Goal: Information Seeking & Learning: Find specific fact

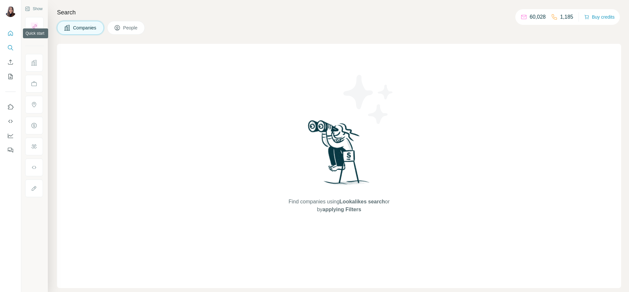
click at [11, 33] on icon "Quick start" at bounding box center [10, 33] width 7 height 7
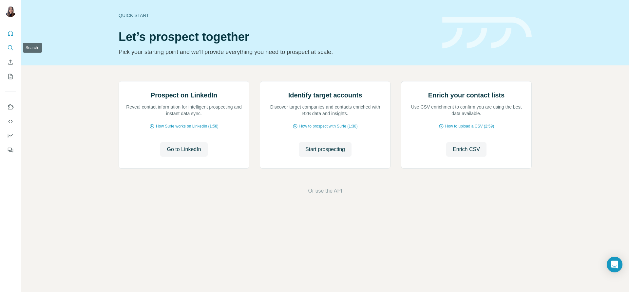
click at [9, 49] on icon "Search" at bounding box center [10, 47] width 4 height 4
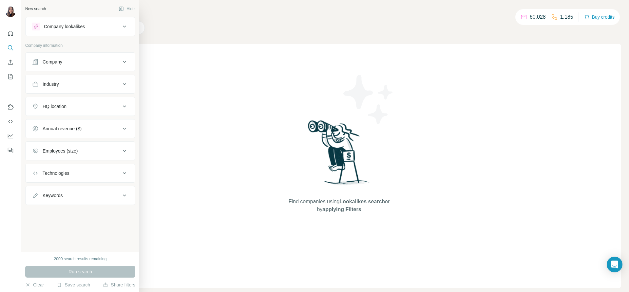
click at [34, 64] on icon at bounding box center [35, 62] width 7 height 7
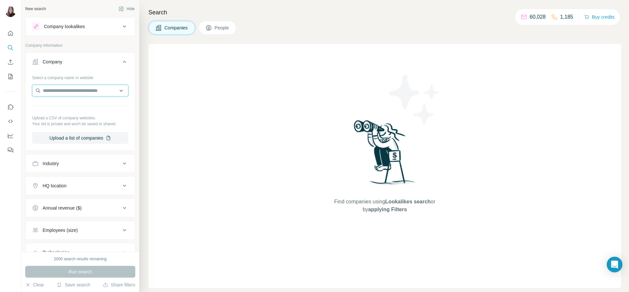
click at [108, 92] on input "text" at bounding box center [80, 91] width 96 height 12
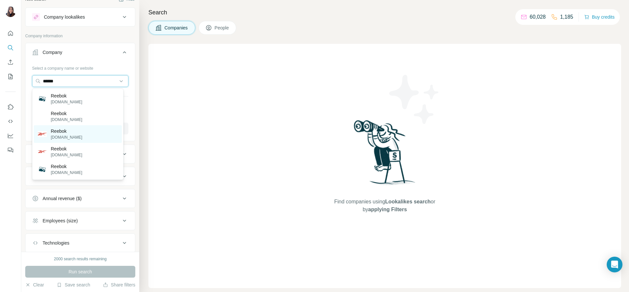
scroll to position [10, 0]
type input "******"
drag, startPoint x: 67, startPoint y: 80, endPoint x: 19, endPoint y: 76, distance: 48.6
click at [19, 76] on div "New search Hide Company lookalikes Company information Company Select a company…" at bounding box center [314, 146] width 629 height 292
paste input "**********"
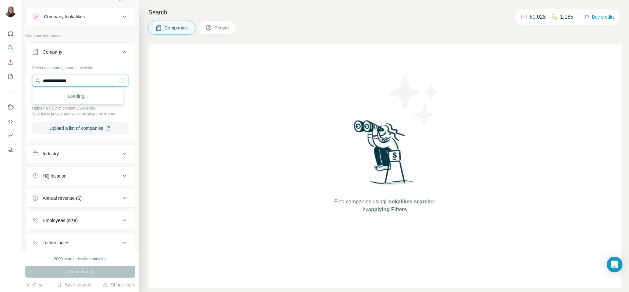
click at [116, 85] on input "**********" at bounding box center [80, 81] width 96 height 12
type input "*"
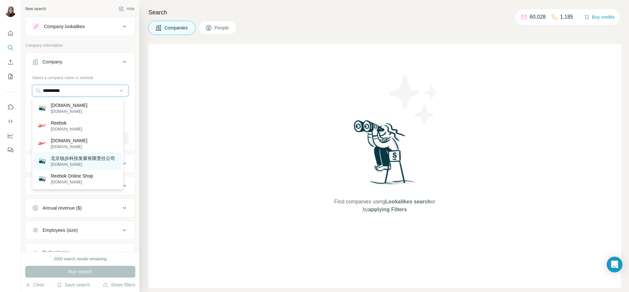
scroll to position [51, 0]
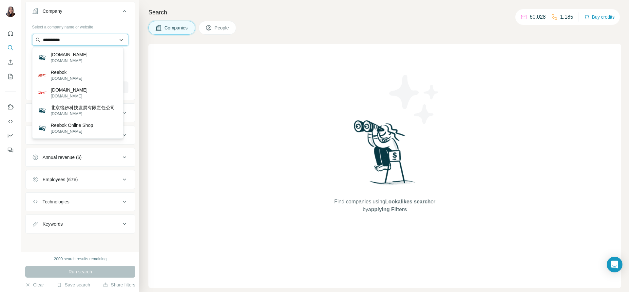
type input "**********"
click at [100, 43] on input "**********" at bounding box center [80, 40] width 96 height 12
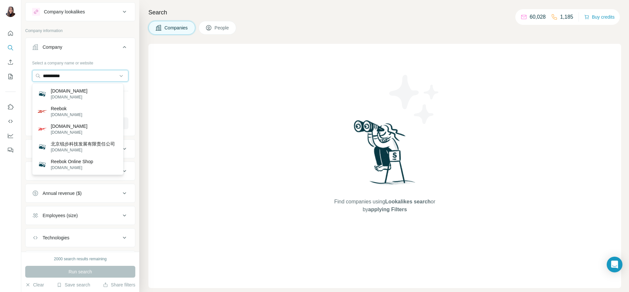
scroll to position [14, 0]
drag, startPoint x: 77, startPoint y: 75, endPoint x: 0, endPoint y: 73, distance: 76.9
click at [0, 73] on div "**********" at bounding box center [314, 146] width 629 height 292
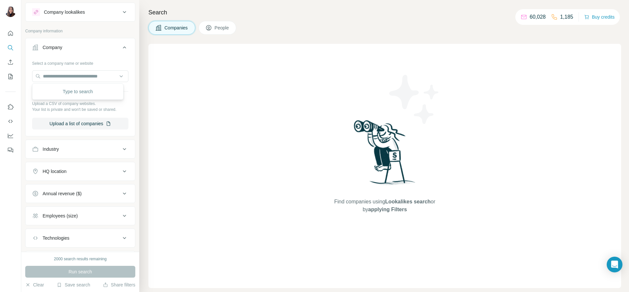
click at [219, 22] on button "People" at bounding box center [217, 28] width 38 height 14
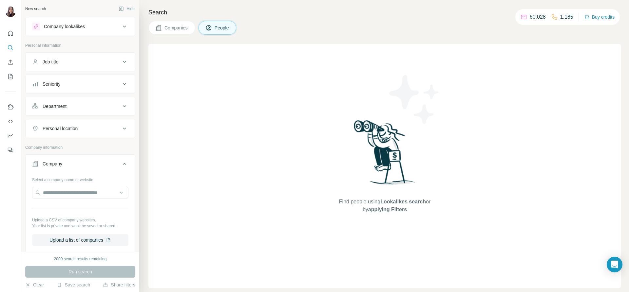
click at [84, 65] on div "Job title" at bounding box center [76, 62] width 88 height 7
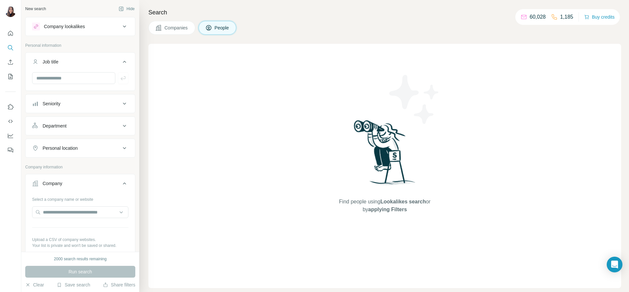
click at [84, 65] on div "Job title" at bounding box center [76, 62] width 88 height 7
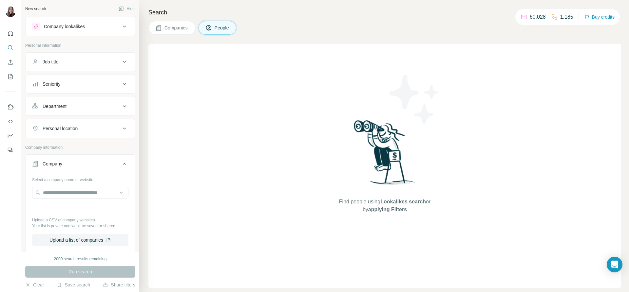
click at [219, 33] on button "People" at bounding box center [217, 28] width 38 height 14
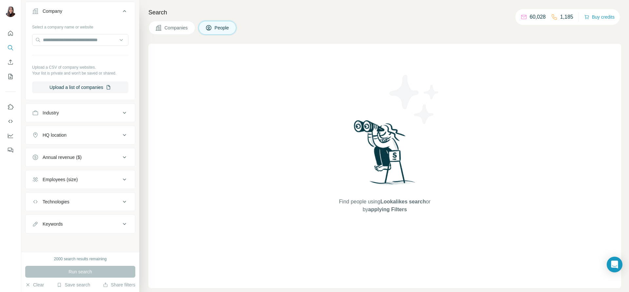
click at [85, 182] on div "Employees (size)" at bounding box center [76, 179] width 88 height 7
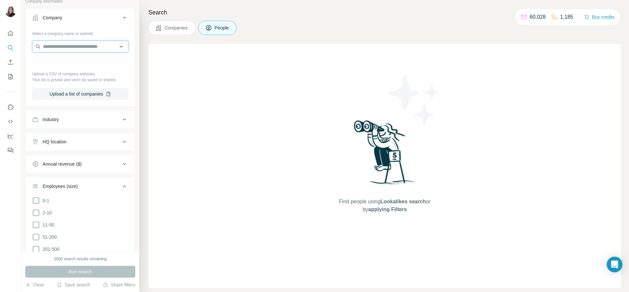
click at [56, 46] on input "text" at bounding box center [80, 47] width 96 height 12
click at [181, 24] on button "Companies" at bounding box center [171, 28] width 47 height 14
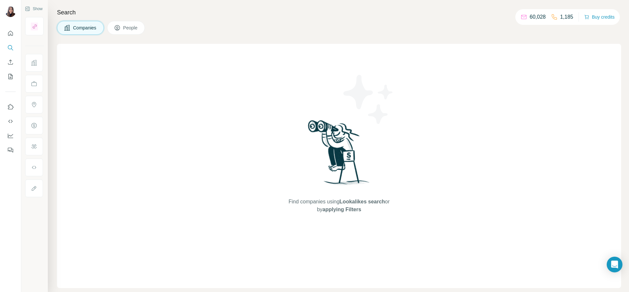
scroll to position [0, 0]
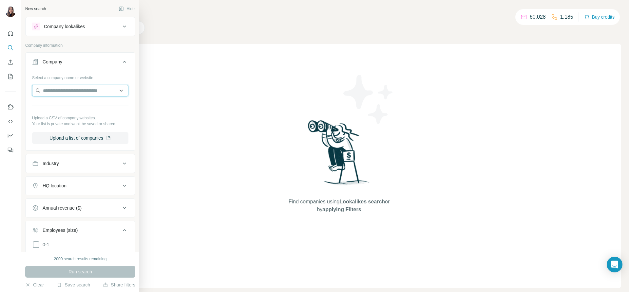
click at [61, 95] on input "text" at bounding box center [80, 91] width 96 height 12
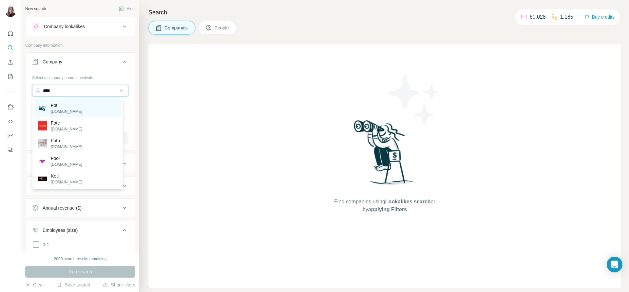
type input "****"
click at [85, 102] on div "Fotl [DOMAIN_NAME]" at bounding box center [78, 109] width 88 height 18
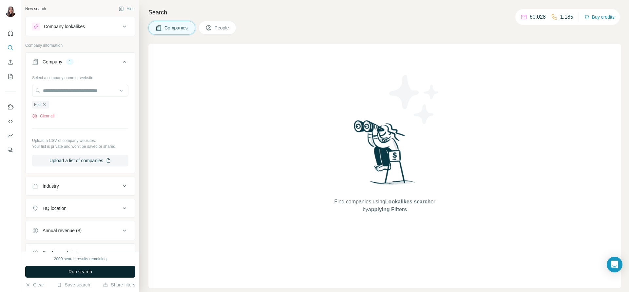
click at [82, 272] on span "Run search" at bounding box center [80, 272] width 24 height 7
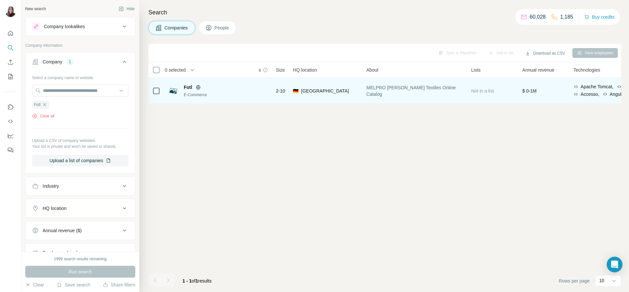
scroll to position [0, 9]
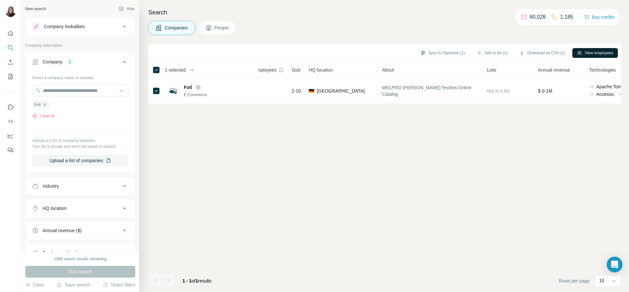
click at [596, 52] on button "View employees" at bounding box center [595, 53] width 46 height 10
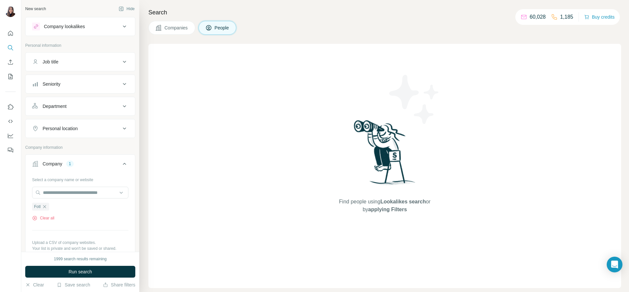
click at [176, 32] on button "Companies" at bounding box center [171, 28] width 47 height 14
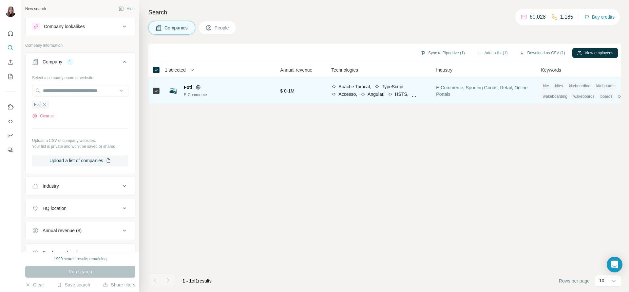
scroll to position [0, 292]
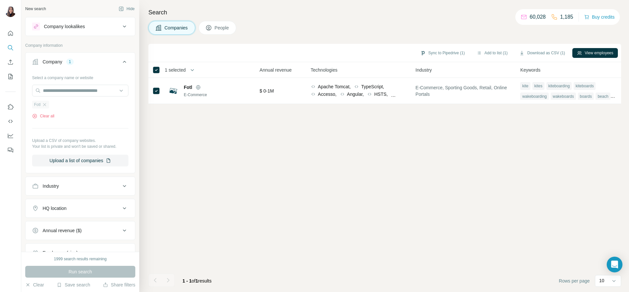
click at [48, 103] on div "Fotl" at bounding box center [40, 105] width 17 height 8
click at [46, 102] on div "Fotl" at bounding box center [40, 105] width 17 height 8
click at [44, 106] on icon "button" at bounding box center [44, 104] width 5 height 5
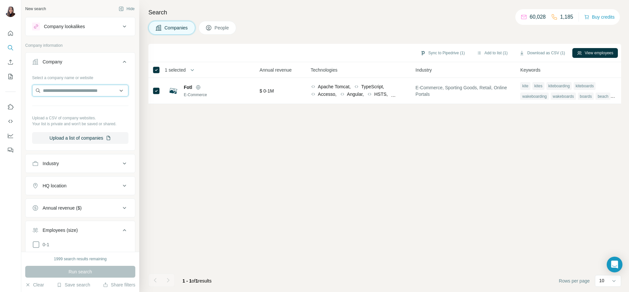
click at [74, 91] on input "text" at bounding box center [80, 91] width 96 height 12
drag, startPoint x: 87, startPoint y: 90, endPoint x: 0, endPoint y: 78, distance: 87.8
click at [0, 78] on div "**********" at bounding box center [314, 146] width 629 height 292
type input "**********"
click at [83, 99] on div "Loading..." at bounding box center [77, 106] width 91 height 16
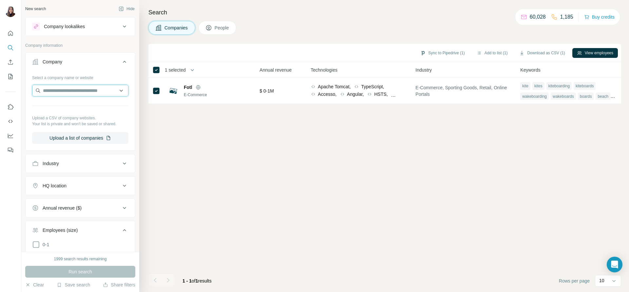
click at [83, 87] on input "text" at bounding box center [80, 91] width 96 height 12
type input "*********"
click at [65, 110] on p "[DOMAIN_NAME]" at bounding box center [68, 112] width 35 height 6
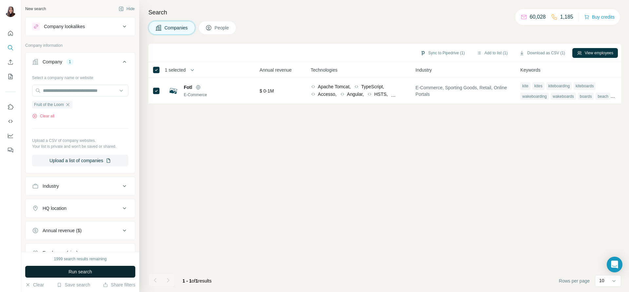
click at [77, 272] on span "Run search" at bounding box center [80, 272] width 24 height 7
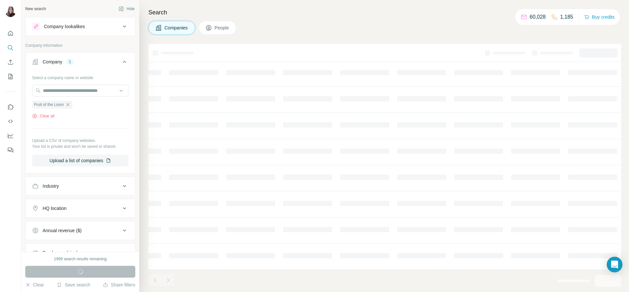
scroll to position [0, 154]
click at [163, 26] on button "Companies" at bounding box center [171, 28] width 47 height 14
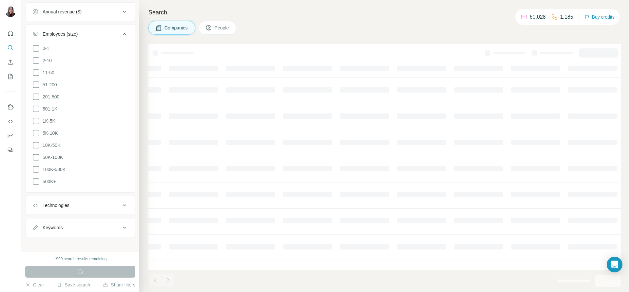
scroll to position [0, 0]
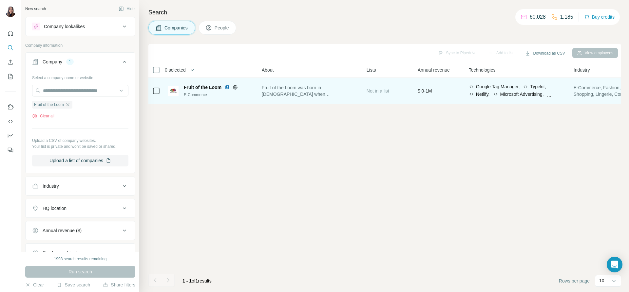
click at [152, 91] on icon at bounding box center [156, 91] width 8 height 8
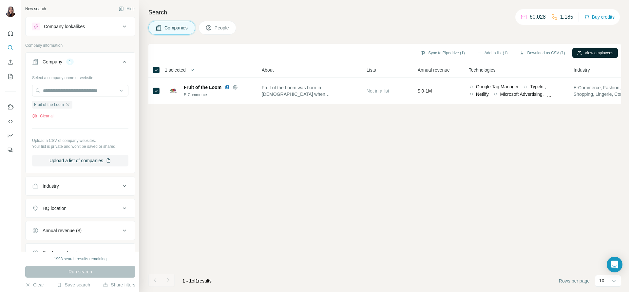
click at [603, 49] on button "View employees" at bounding box center [595, 53] width 46 height 10
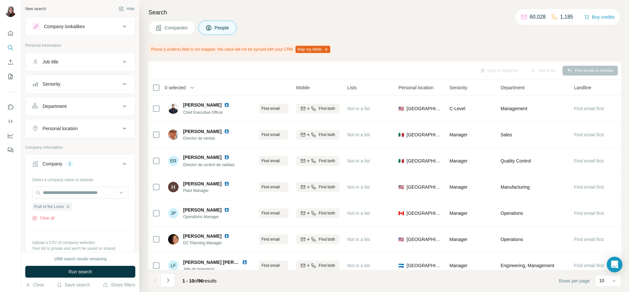
scroll to position [0, 94]
click at [91, 65] on div "Job title" at bounding box center [76, 62] width 88 height 7
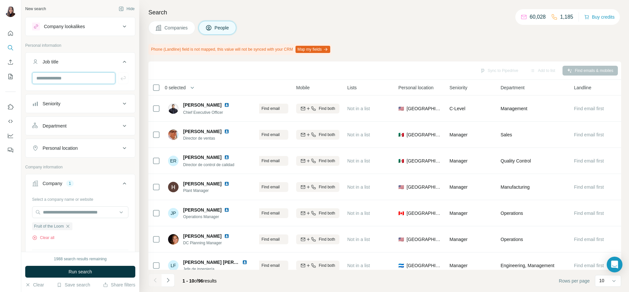
click at [79, 78] on input "text" at bounding box center [73, 78] width 83 height 12
type input "*********"
click at [123, 81] on div "*********" at bounding box center [80, 80] width 109 height 17
click at [120, 80] on icon "button" at bounding box center [123, 78] width 7 height 7
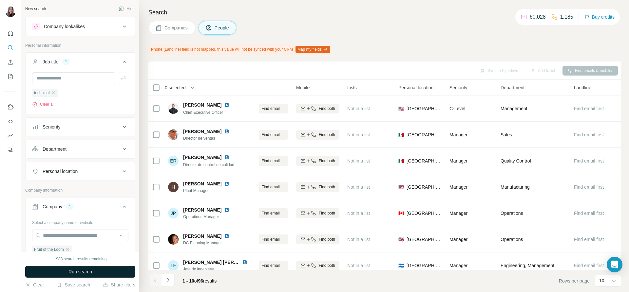
click at [67, 268] on button "Run search" at bounding box center [80, 272] width 110 height 12
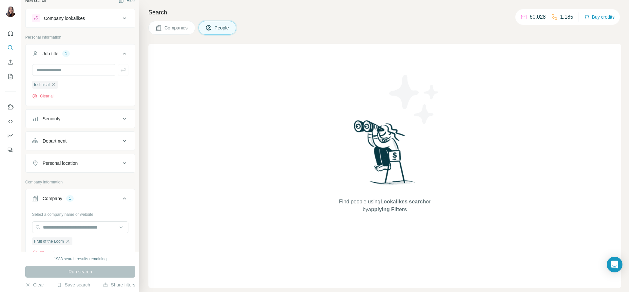
scroll to position [9, 0]
click at [67, 66] on input "text" at bounding box center [73, 70] width 83 height 12
type input "****"
click at [120, 72] on icon "button" at bounding box center [123, 69] width 7 height 7
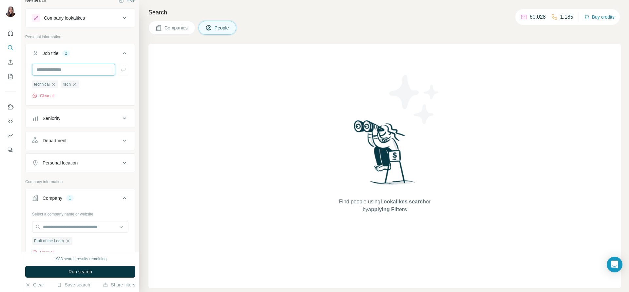
click at [78, 75] on input "text" at bounding box center [73, 70] width 83 height 12
type input "******"
click at [118, 74] on button "button" at bounding box center [123, 70] width 10 height 12
click at [69, 74] on input "text" at bounding box center [73, 70] width 83 height 12
type input "********"
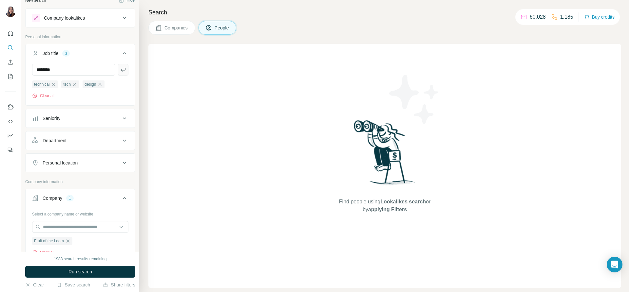
click at [118, 74] on button "button" at bounding box center [123, 70] width 10 height 12
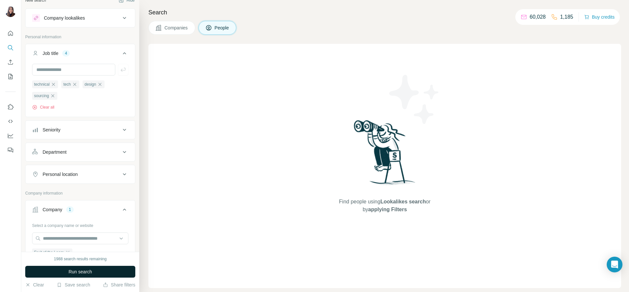
click at [40, 270] on button "Run search" at bounding box center [80, 272] width 110 height 12
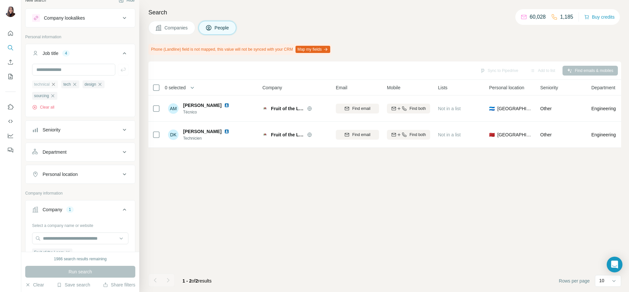
click at [55, 86] on icon "button" at bounding box center [53, 84] width 5 height 5
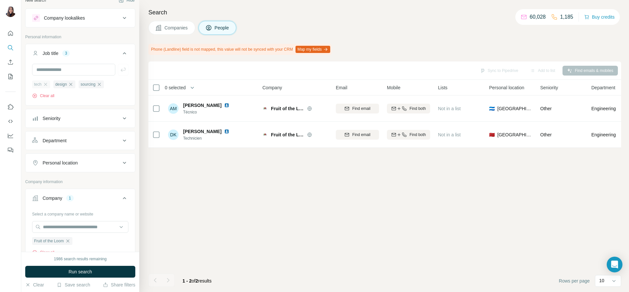
click at [49, 85] on div "tech" at bounding box center [41, 85] width 18 height 8
click at [46, 85] on icon "button" at bounding box center [45, 84] width 5 height 5
click at [76, 273] on span "Run search" at bounding box center [80, 272] width 24 height 7
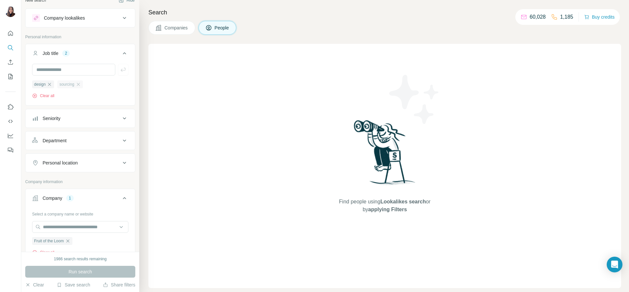
click at [78, 88] on div "sourcing" at bounding box center [69, 85] width 25 height 8
click at [78, 86] on icon "button" at bounding box center [78, 84] width 5 height 5
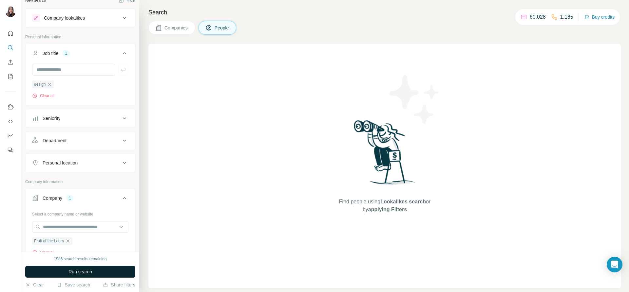
click at [70, 267] on button "Run search" at bounding box center [80, 272] width 110 height 12
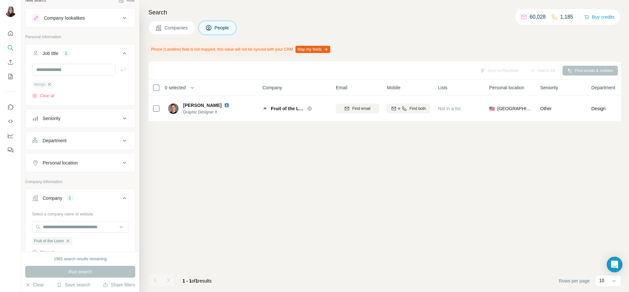
click at [48, 84] on icon "button" at bounding box center [49, 84] width 5 height 5
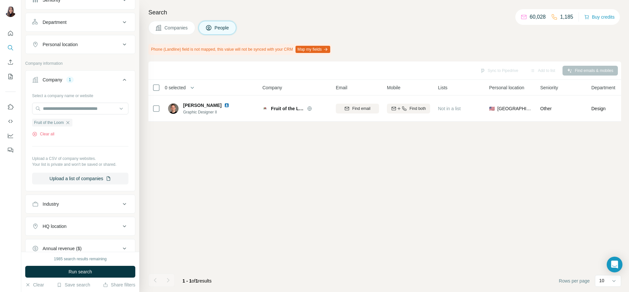
scroll to position [341, 0]
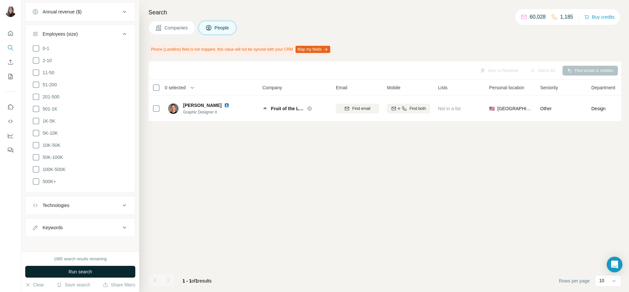
click at [54, 270] on button "Run search" at bounding box center [80, 272] width 110 height 12
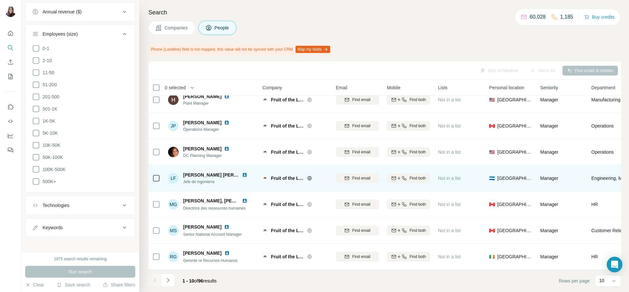
scroll to position [0, 0]
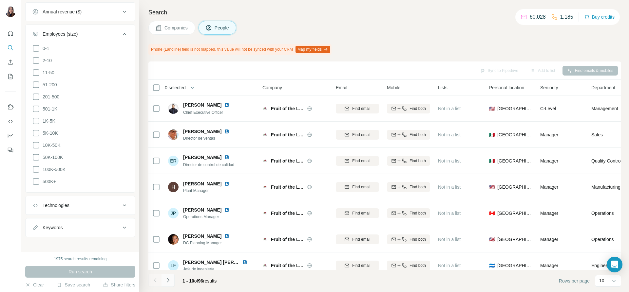
click at [165, 279] on icon "Navigate to next page" at bounding box center [168, 280] width 7 height 7
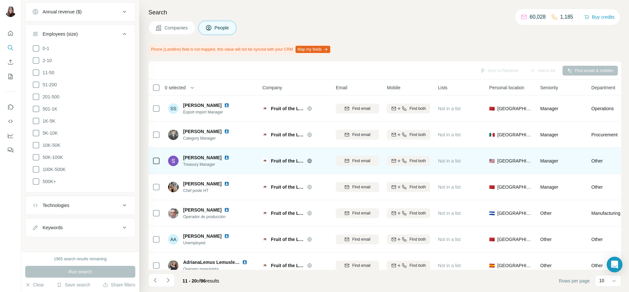
scroll to position [91, 0]
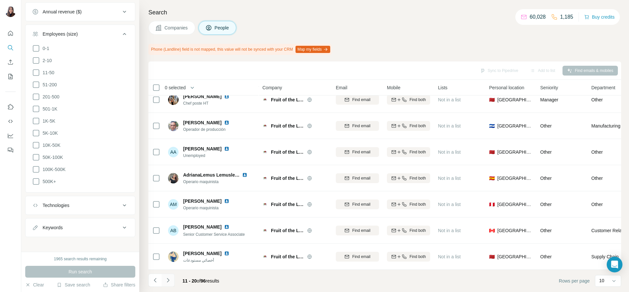
click at [170, 282] on icon "Navigate to next page" at bounding box center [168, 280] width 7 height 7
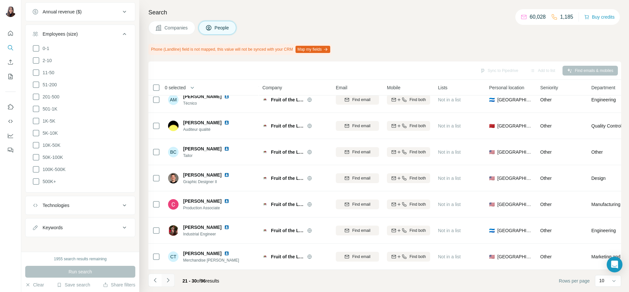
click at [171, 284] on button "Navigate to next page" at bounding box center [167, 280] width 13 height 13
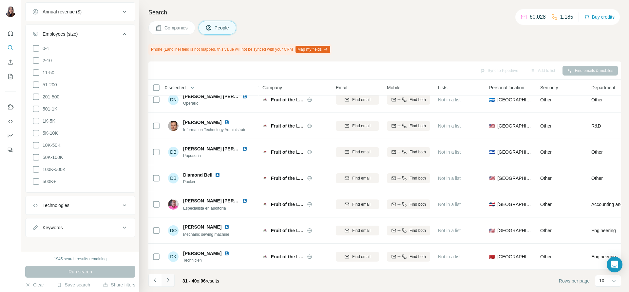
click at [170, 281] on icon "Navigate to next page" at bounding box center [168, 280] width 7 height 7
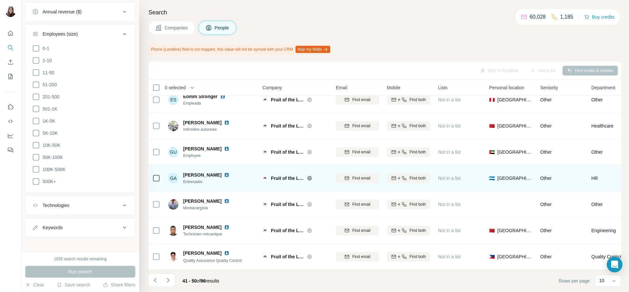
scroll to position [90, 0]
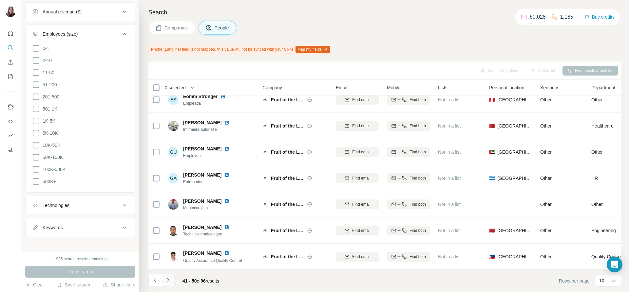
click at [166, 278] on icon "Navigate to next page" at bounding box center [168, 280] width 7 height 7
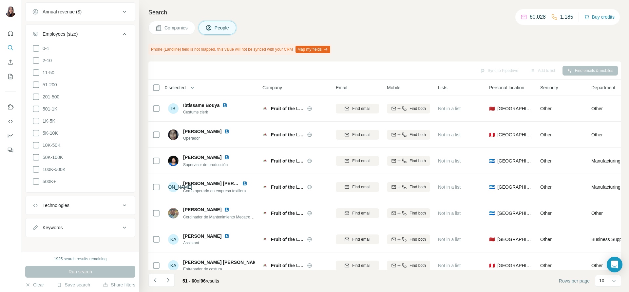
scroll to position [91, 0]
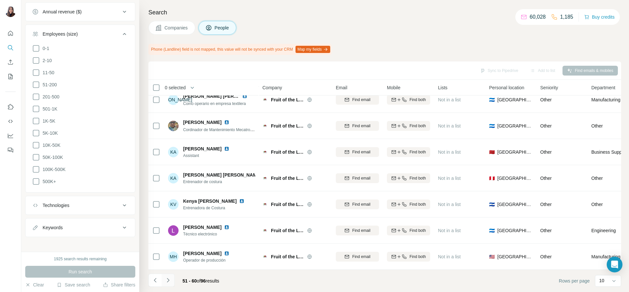
click at [166, 281] on icon "Navigate to next page" at bounding box center [168, 280] width 7 height 7
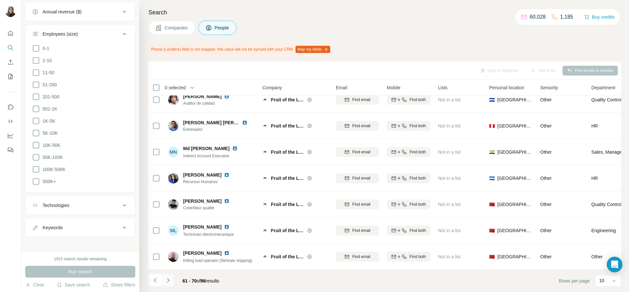
click at [168, 284] on button "Navigate to next page" at bounding box center [167, 280] width 13 height 13
click at [171, 282] on icon "Navigate to next page" at bounding box center [168, 280] width 7 height 7
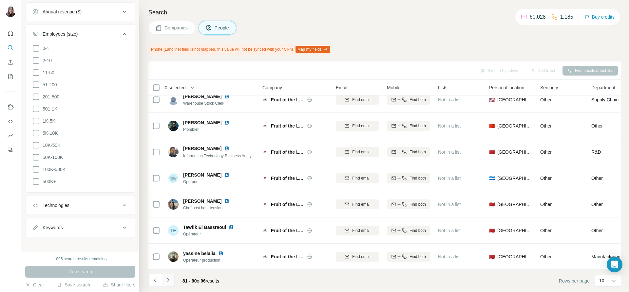
click at [171, 279] on icon "Navigate to next page" at bounding box center [168, 280] width 7 height 7
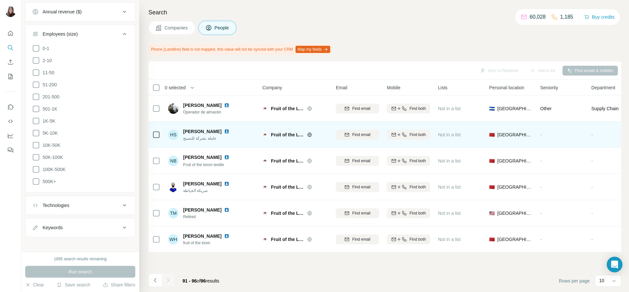
scroll to position [0, 0]
